Goal: Browse casually

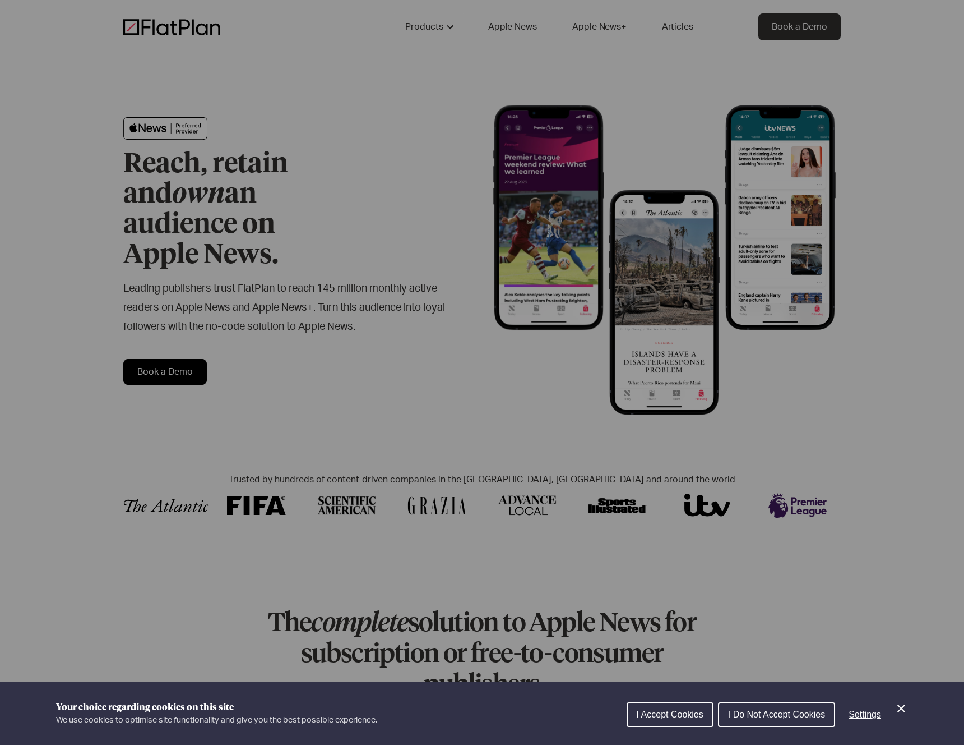
click at [409, 363] on div "Cookie preferences" at bounding box center [482, 372] width 964 height 745
click at [320, 244] on div "Cookie preferences" at bounding box center [482, 372] width 964 height 745
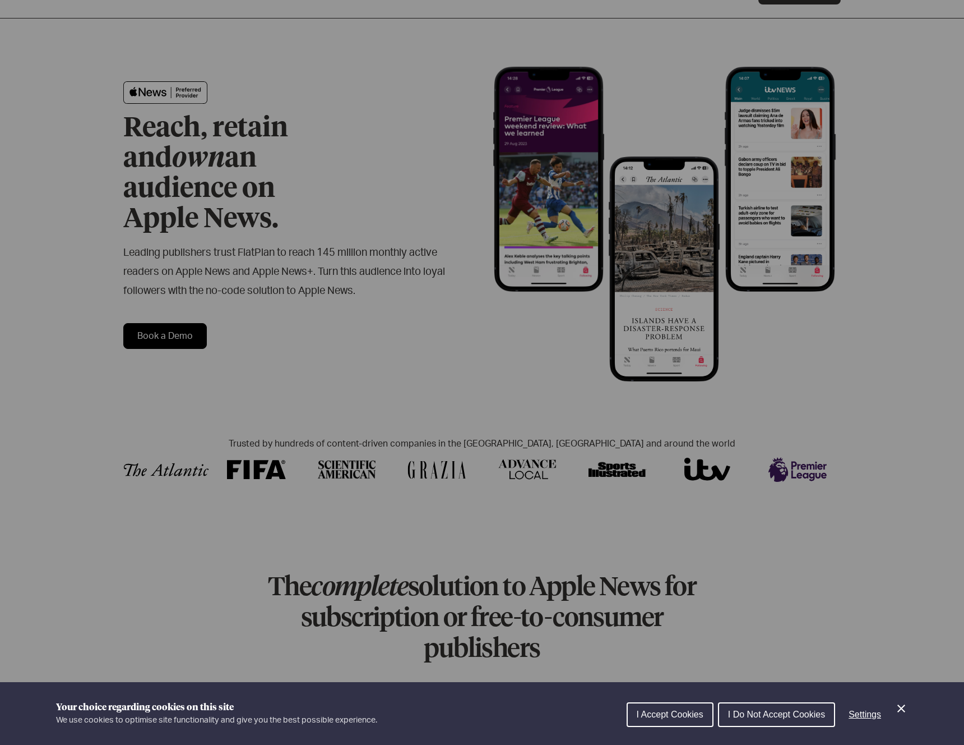
scroll to position [36, 0]
click at [265, 237] on div "Cookie preferences" at bounding box center [482, 372] width 964 height 745
click at [265, 236] on div "Cookie preferences" at bounding box center [482, 372] width 964 height 745
click at [306, 347] on div "Cookie preferences" at bounding box center [482, 372] width 964 height 745
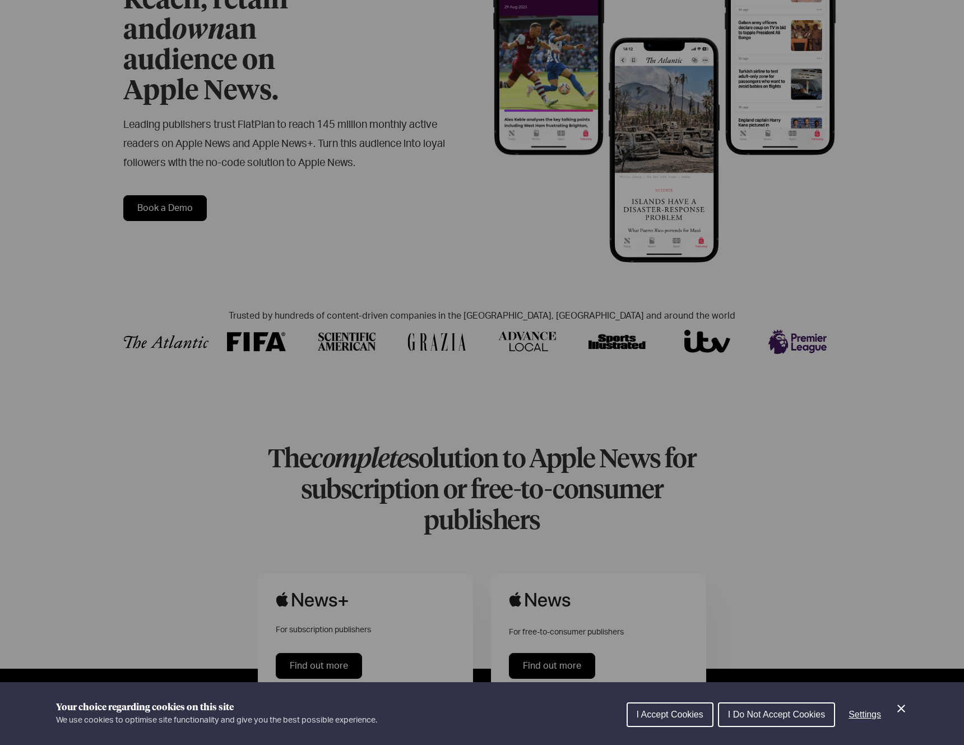
scroll to position [169, 0]
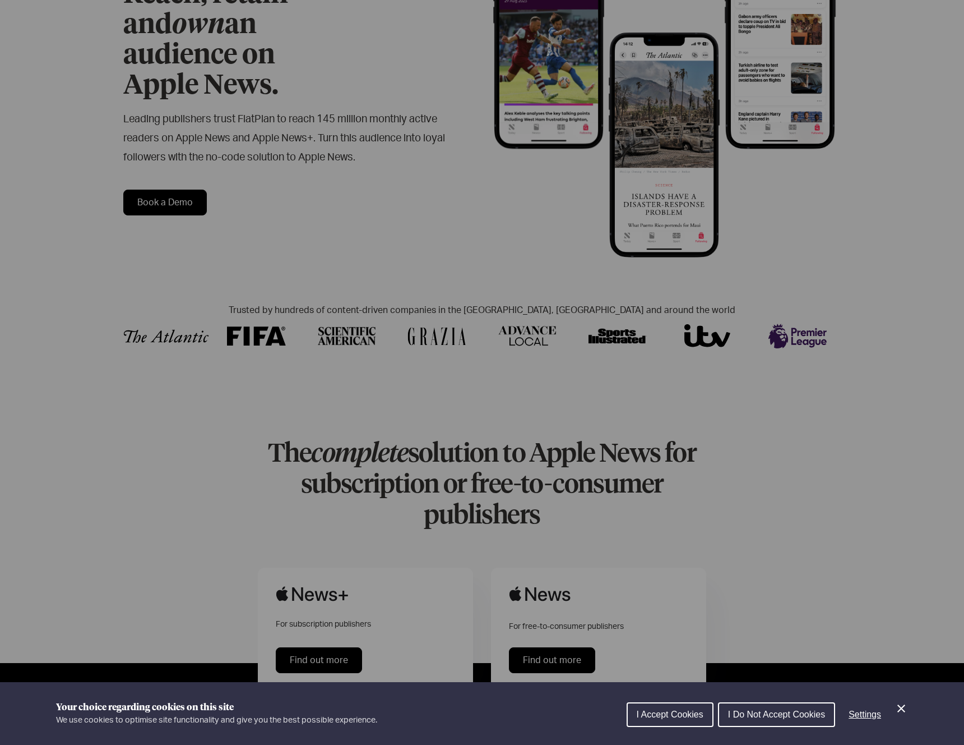
click at [751, 716] on span "I Do Not Accept Cookies" at bounding box center [776, 714] width 97 height 10
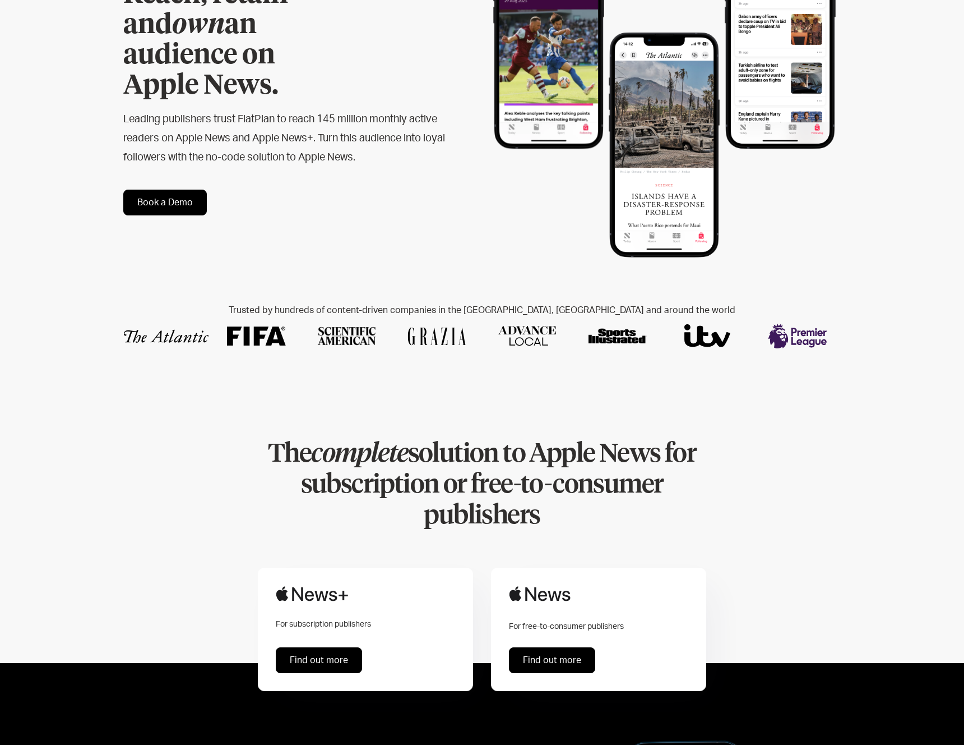
click at [353, 341] on div "Used by the world's X companies Trusted by hundreds of content-driven companies…" at bounding box center [482, 330] width 718 height 105
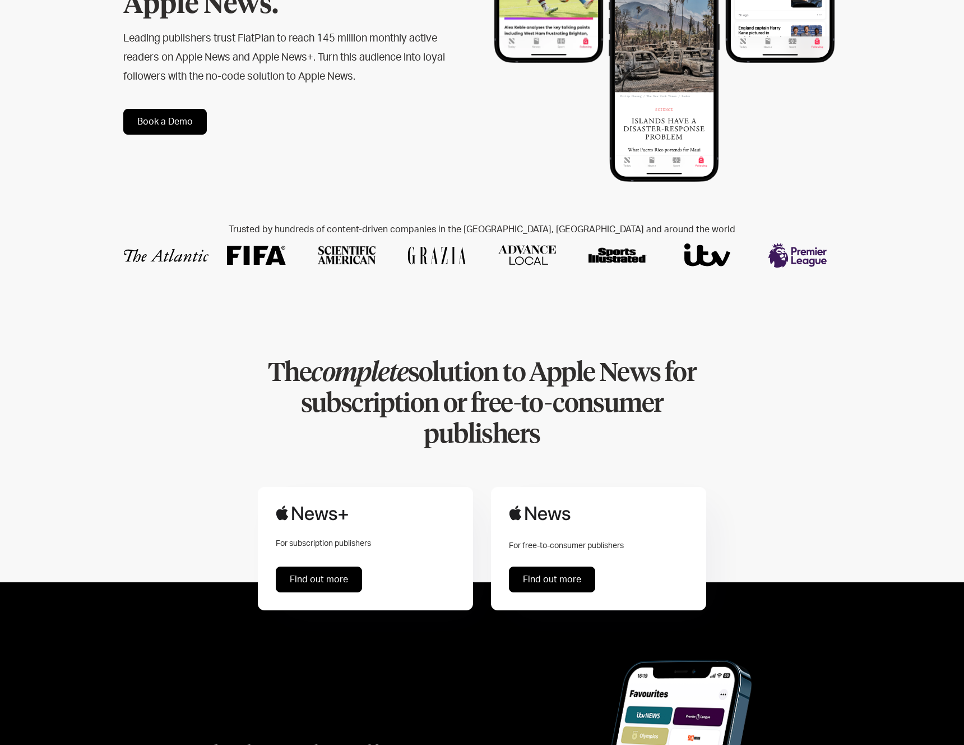
scroll to position [251, 0]
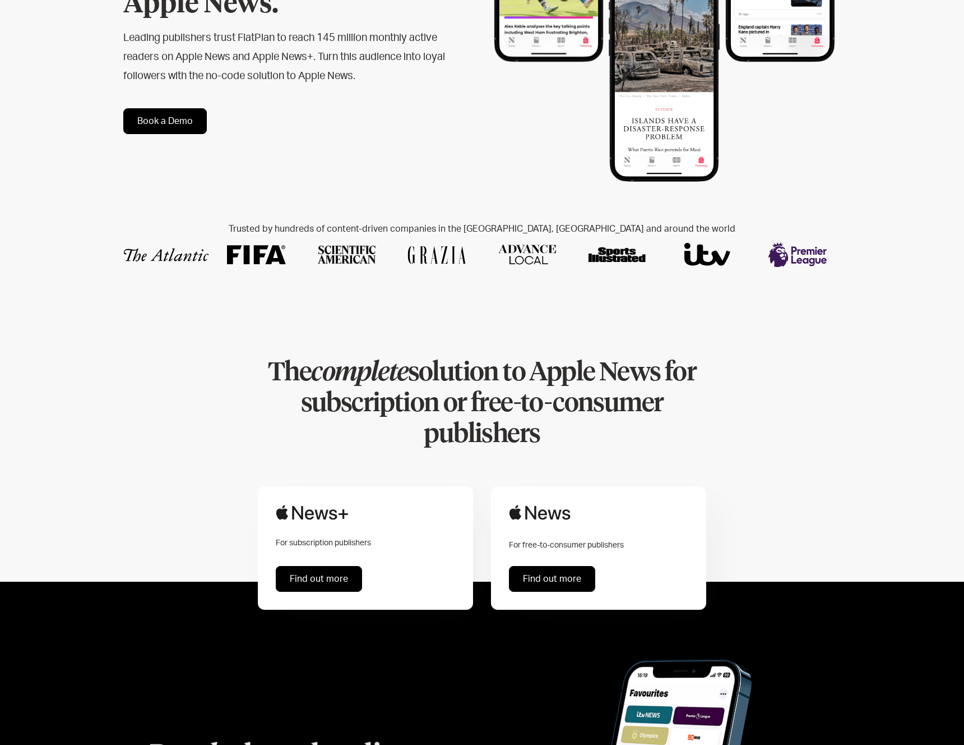
click at [353, 360] on em "complete" at bounding box center [359, 373] width 96 height 26
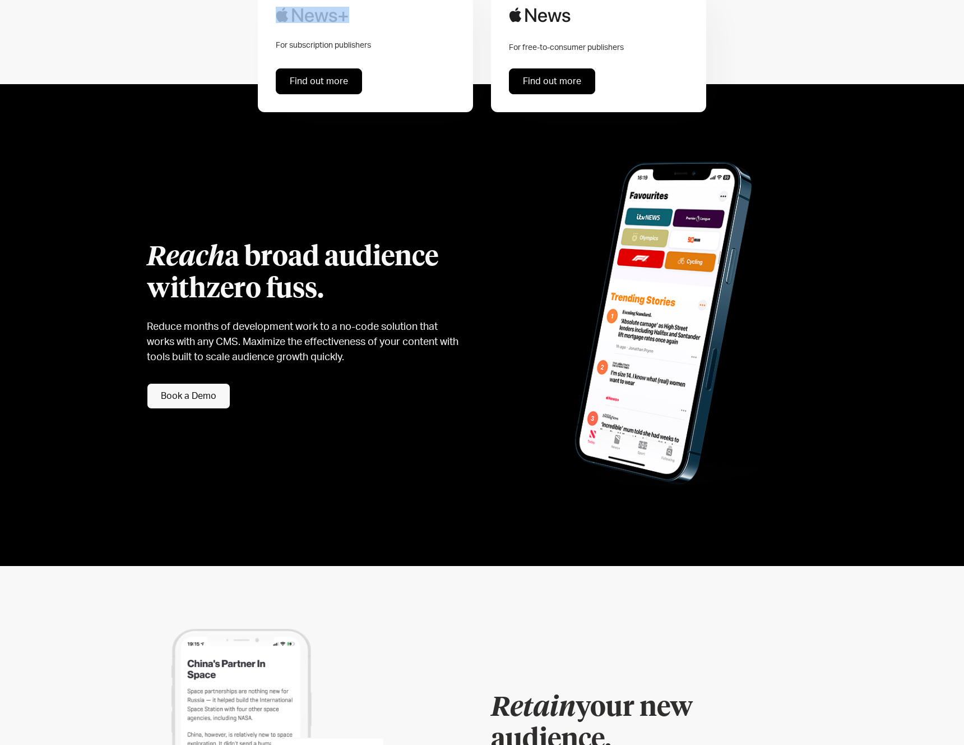
scroll to position [0, 0]
